Goal: Find specific fact: Find specific fact

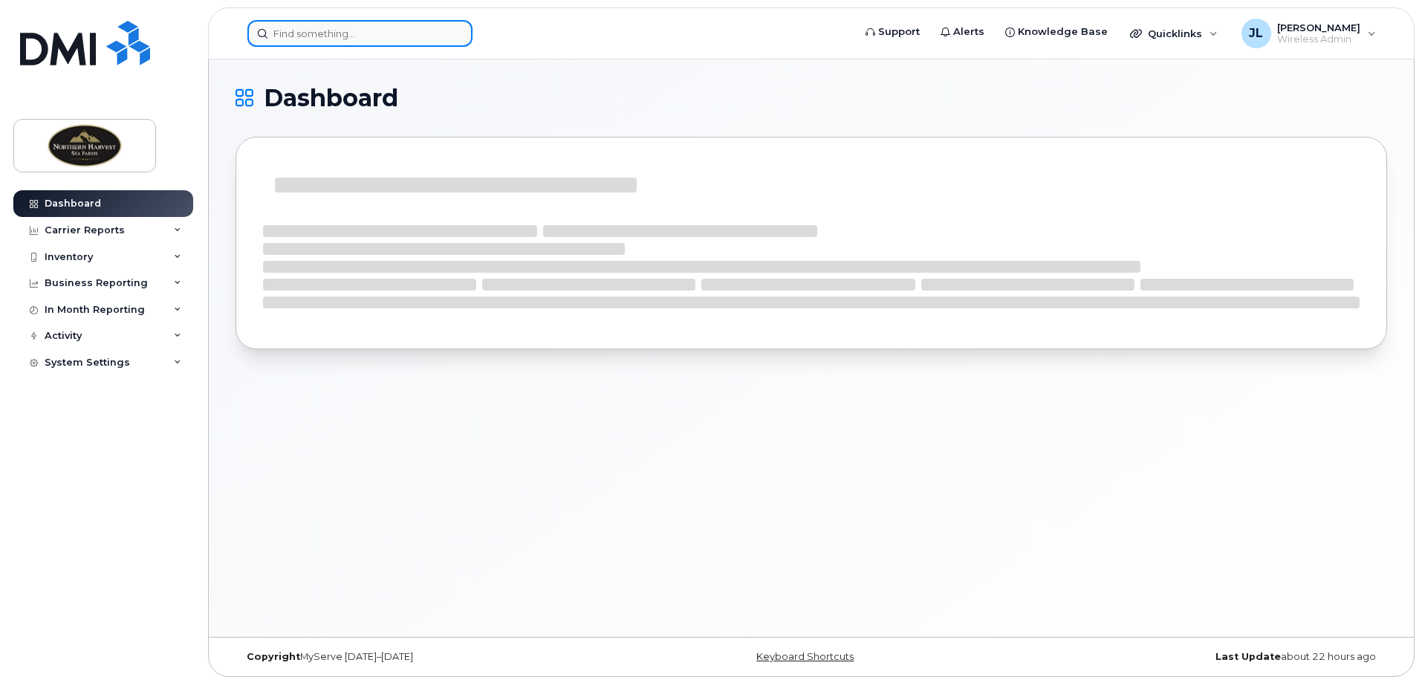
click at [336, 30] on input at bounding box center [359, 33] width 225 height 27
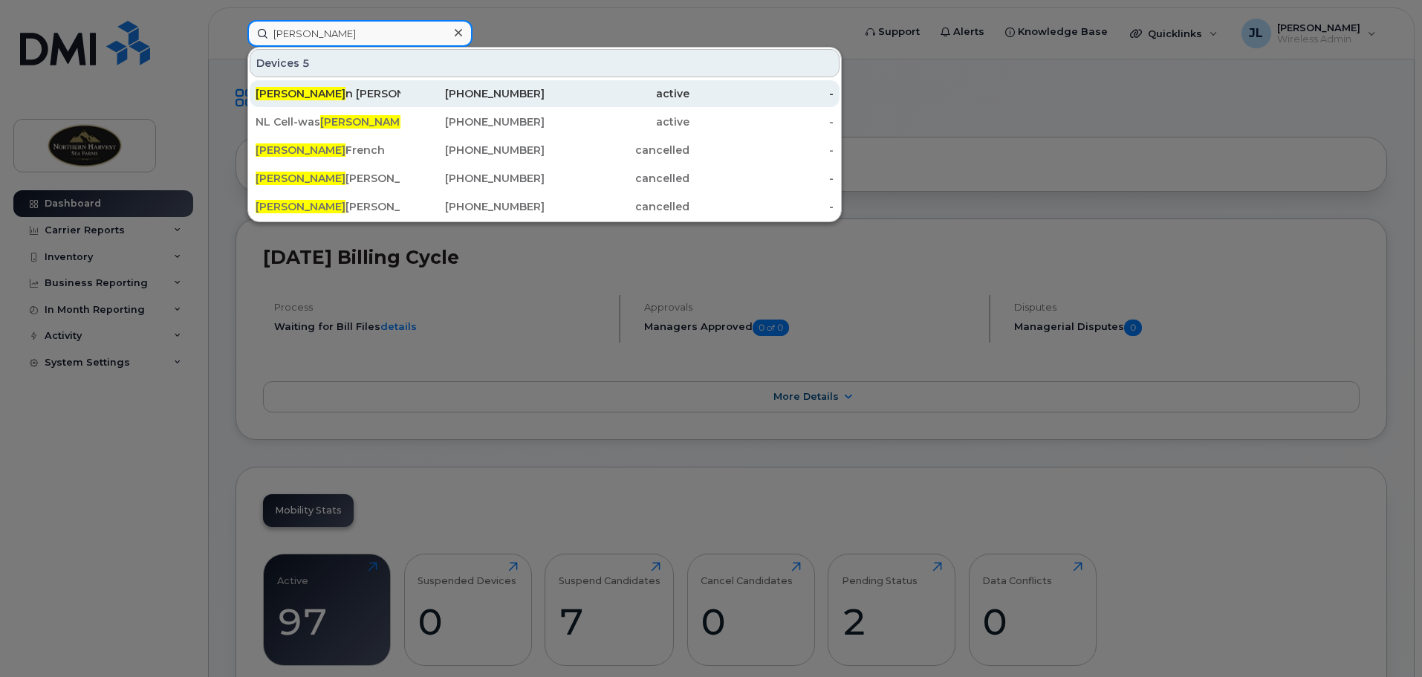
type input "[PERSON_NAME]"
click at [322, 91] on div "[PERSON_NAME]" at bounding box center [328, 93] width 145 height 15
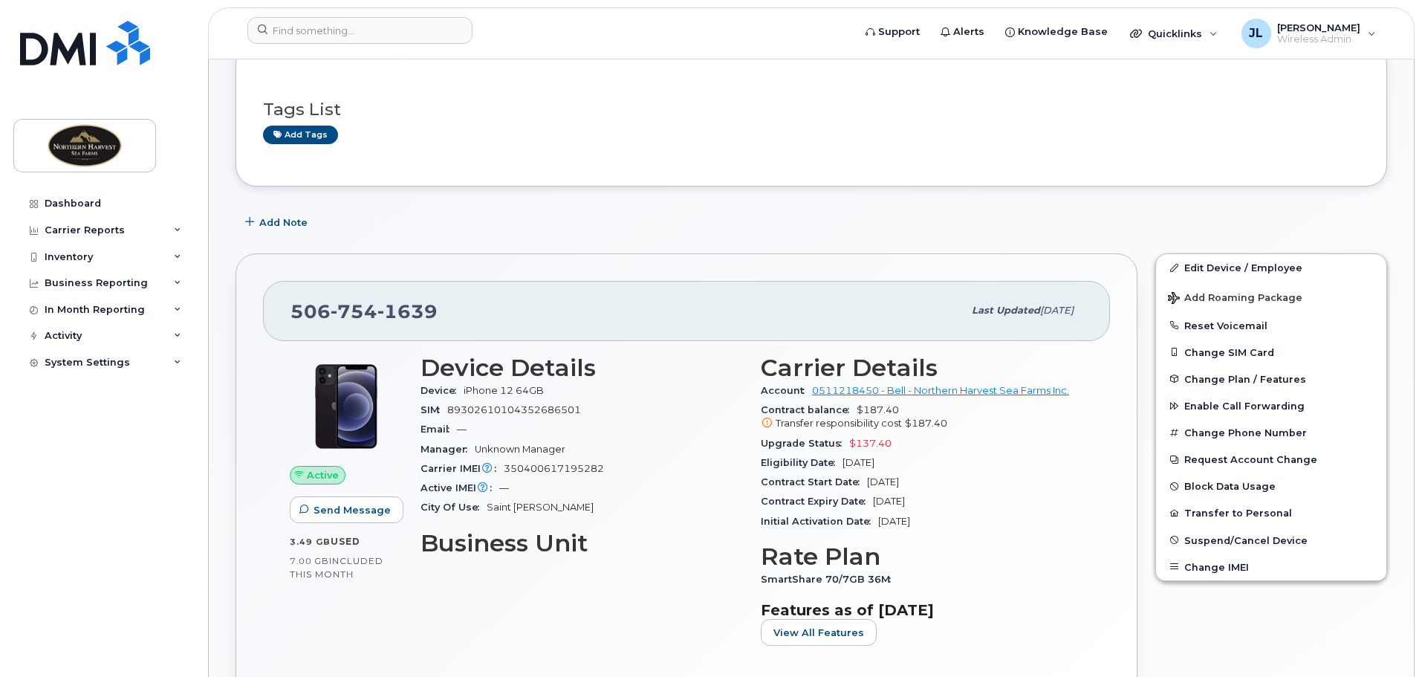
scroll to position [223, 0]
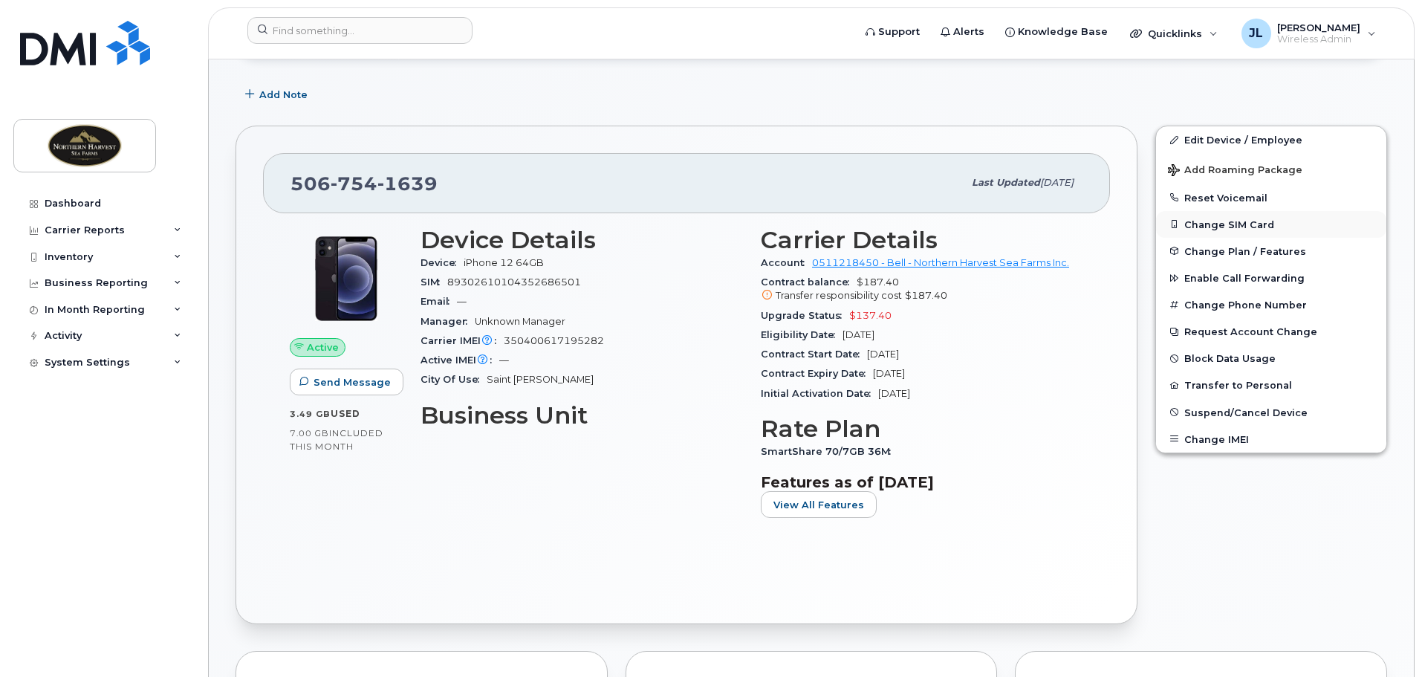
click at [1195, 224] on button "Change SIM Card" at bounding box center [1271, 224] width 230 height 27
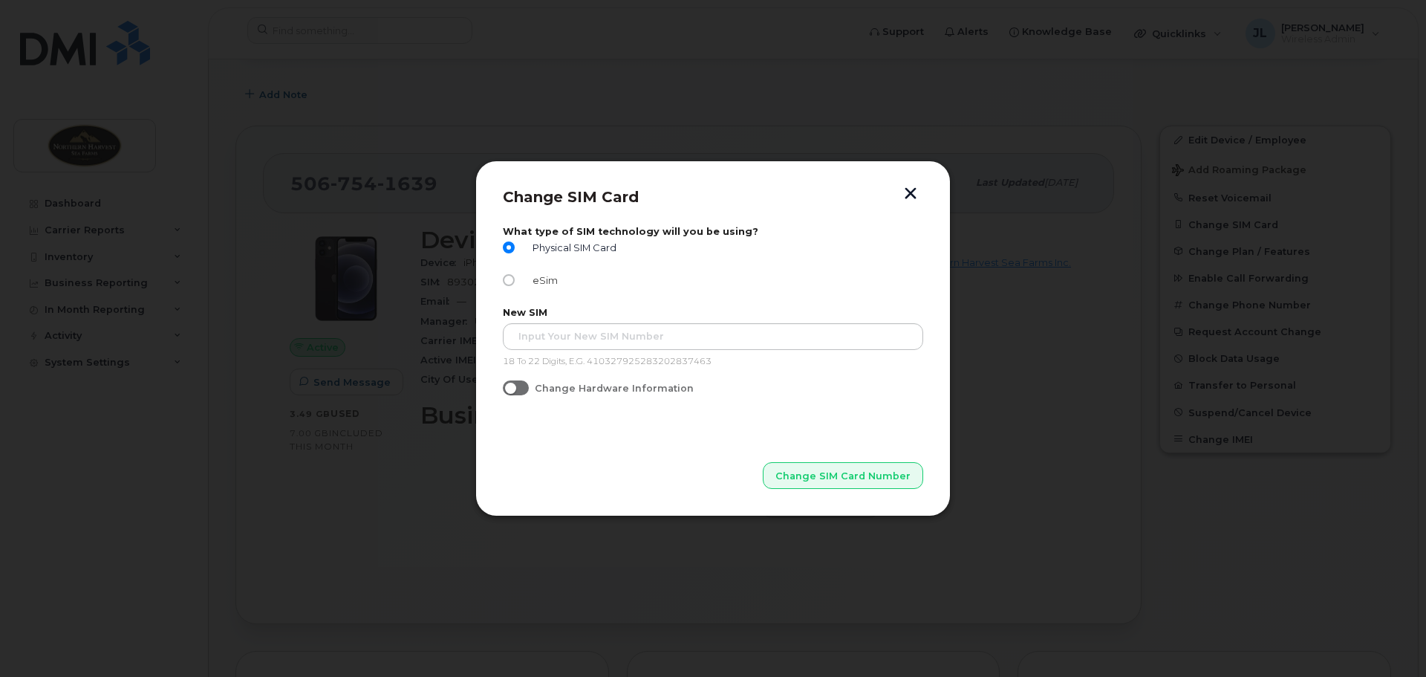
click at [514, 282] on input "eSim" at bounding box center [509, 280] width 12 height 12
radio input "true"
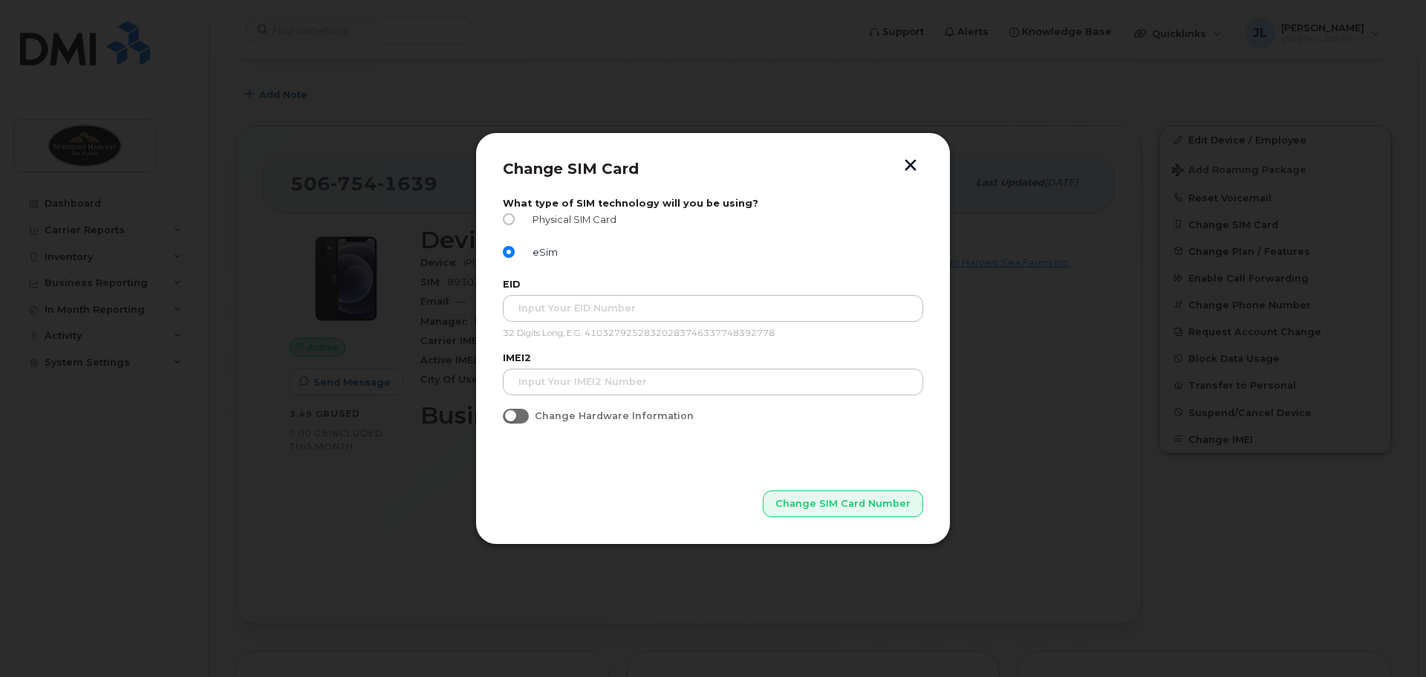
click at [513, 217] on input "Physical SIM Card" at bounding box center [509, 219] width 12 height 12
radio input "true"
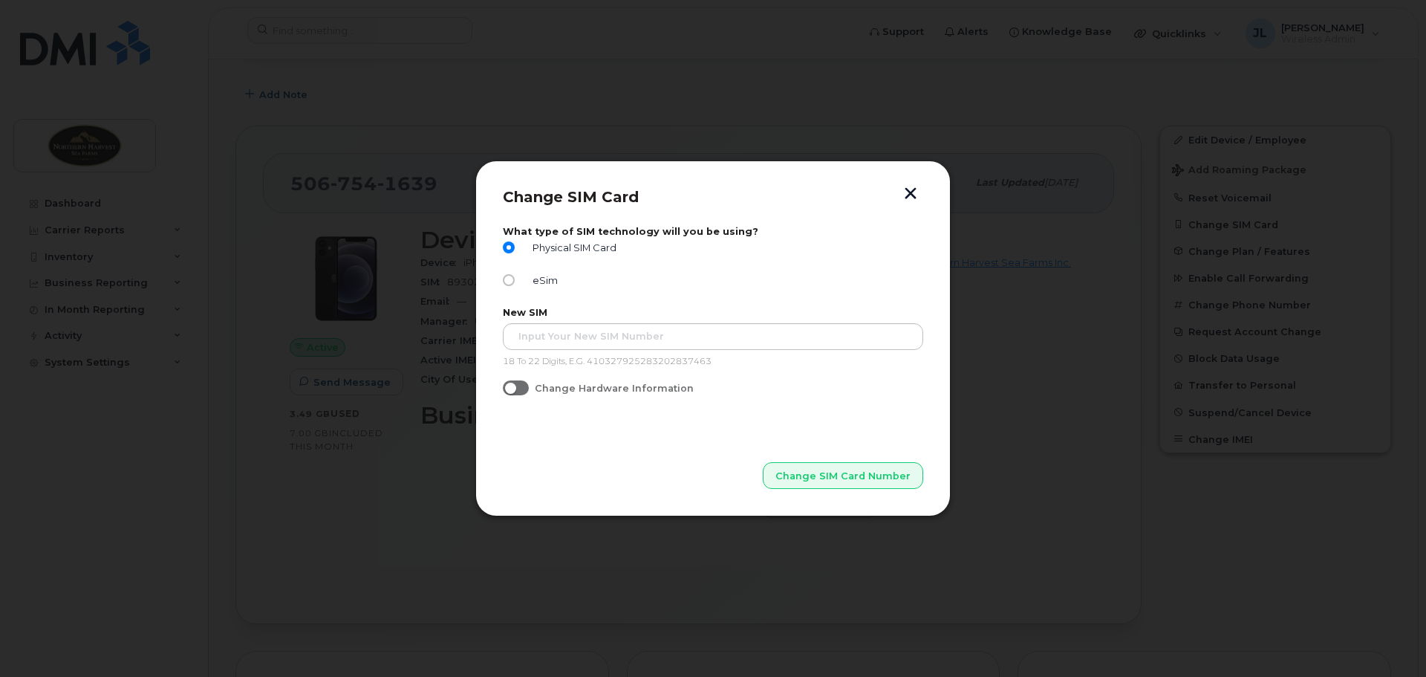
click at [916, 189] on button "button" at bounding box center [911, 195] width 22 height 16
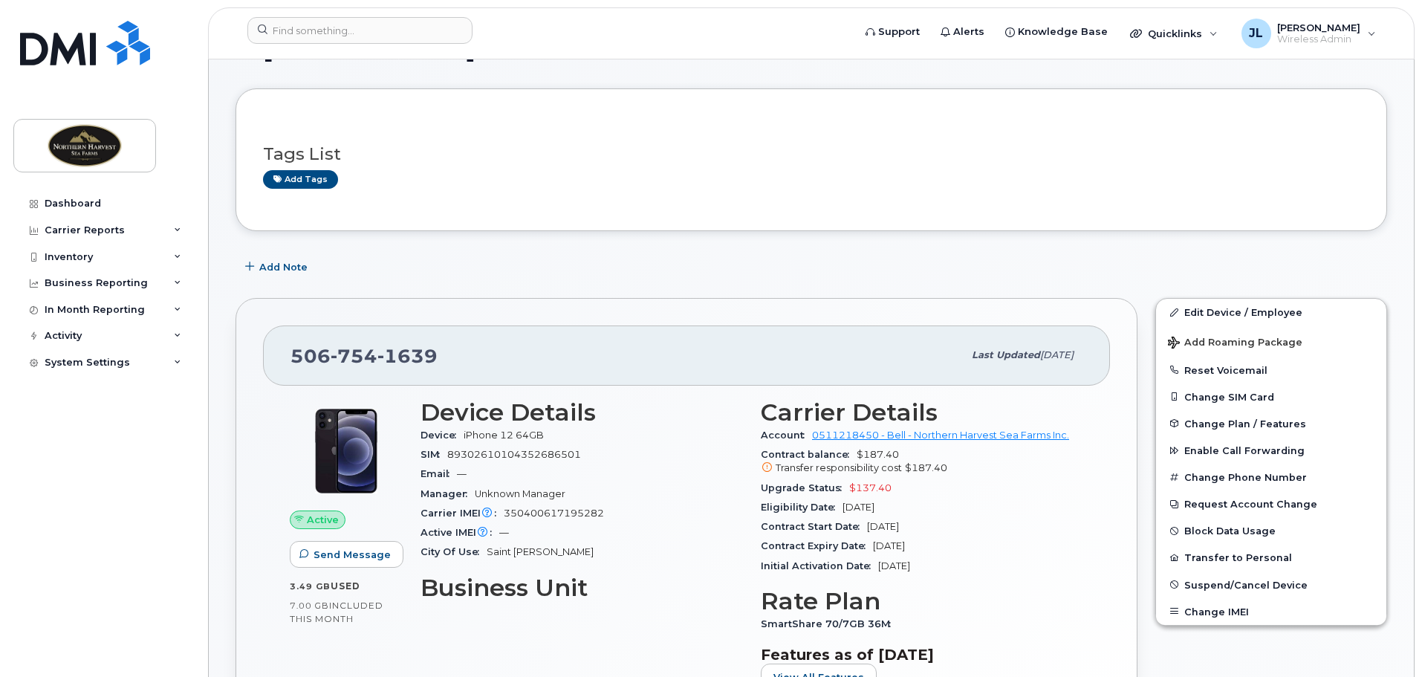
scroll to position [0, 0]
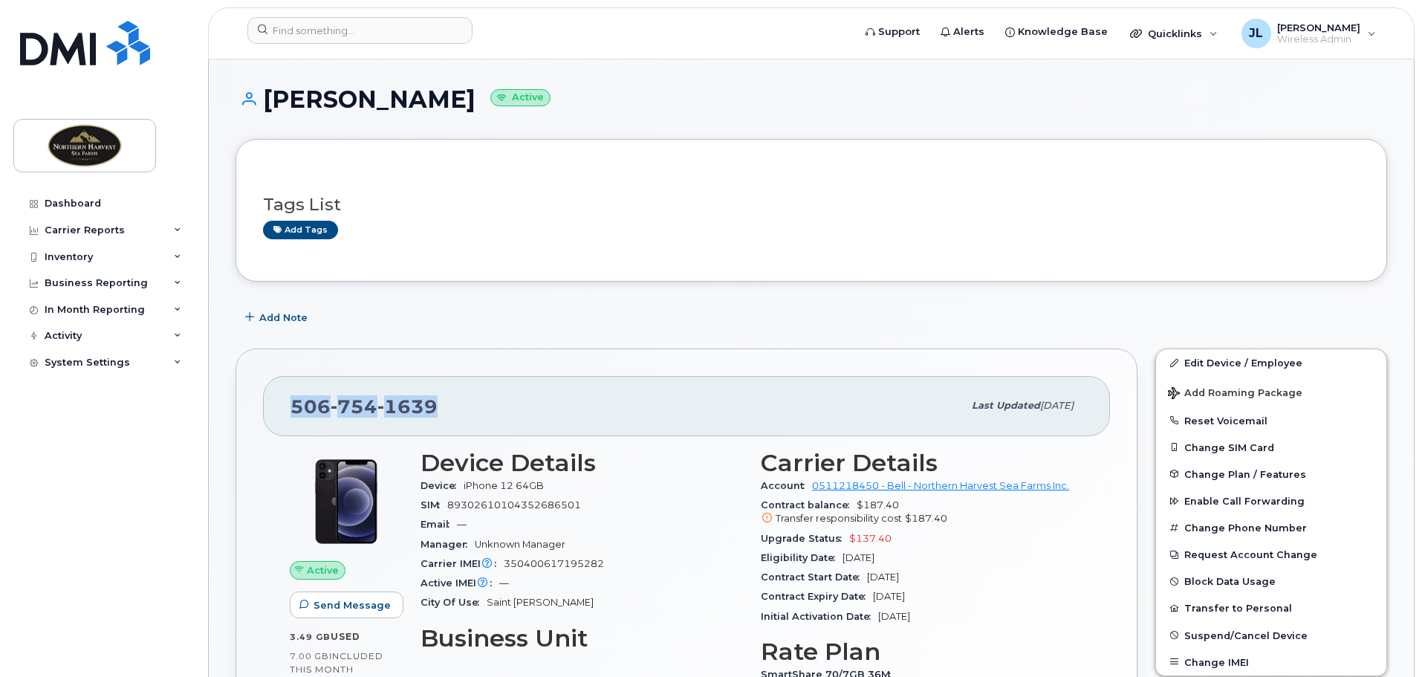
drag, startPoint x: 435, startPoint y: 403, endPoint x: 253, endPoint y: 403, distance: 181.2
click at [253, 403] on div "506 754 1639 Last updated Aug 14, 2025 Active Send Message 3.49 GB  used 7.00 G…" at bounding box center [686, 597] width 902 height 498
copy span "506 754 1639"
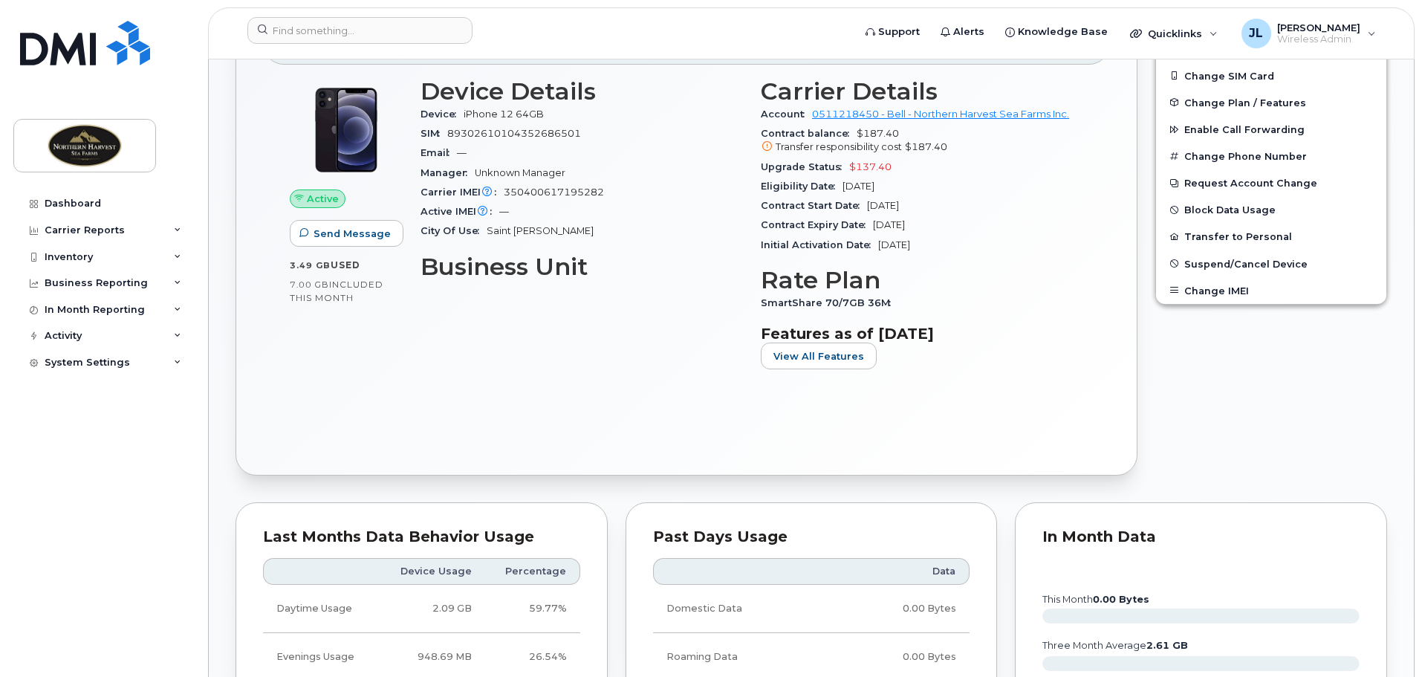
scroll to position [223, 0]
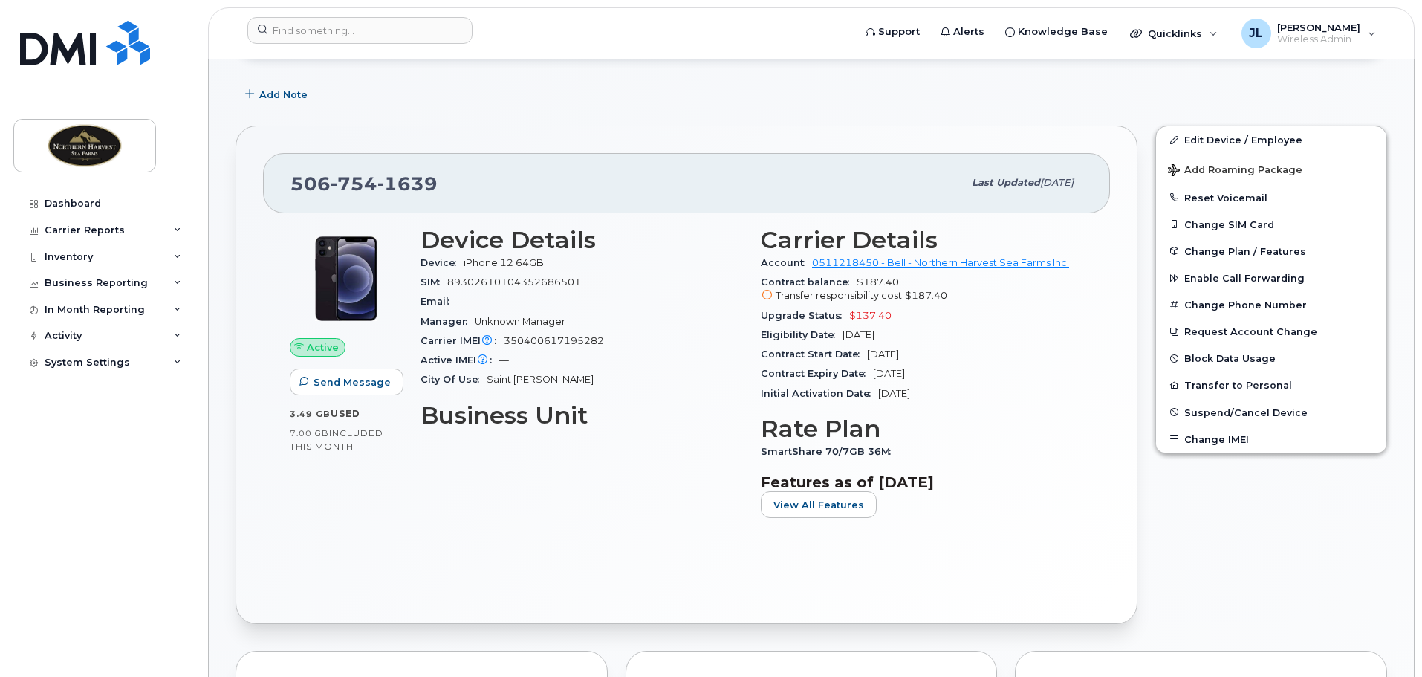
click at [542, 346] on div "Carrier IMEI Carrier IMEI is reported during the last billing cycle or change o…" at bounding box center [581, 340] width 322 height 19
click at [544, 344] on span "350400617195282" at bounding box center [554, 340] width 100 height 11
copy span "350400617195282"
